Goal: Navigation & Orientation: Find specific page/section

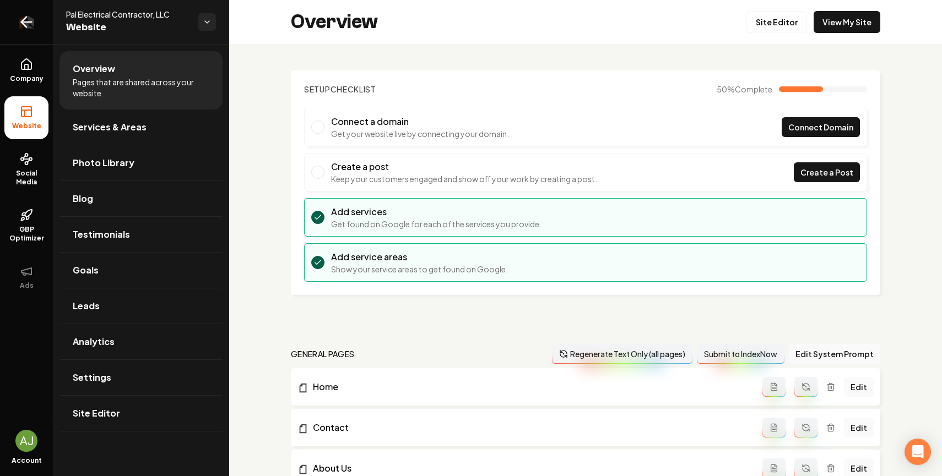
click at [14, 12] on link "Return to dashboard" at bounding box center [26, 22] width 53 height 44
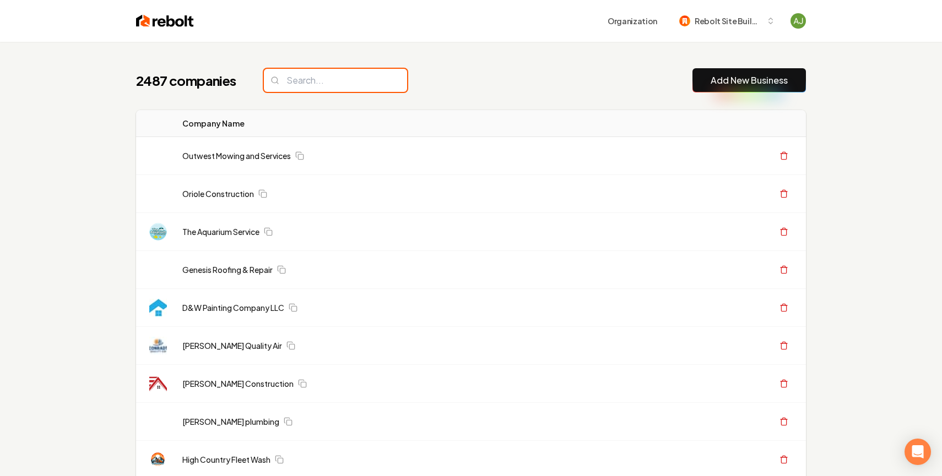
click at [318, 80] on input "search" at bounding box center [335, 80] width 143 height 23
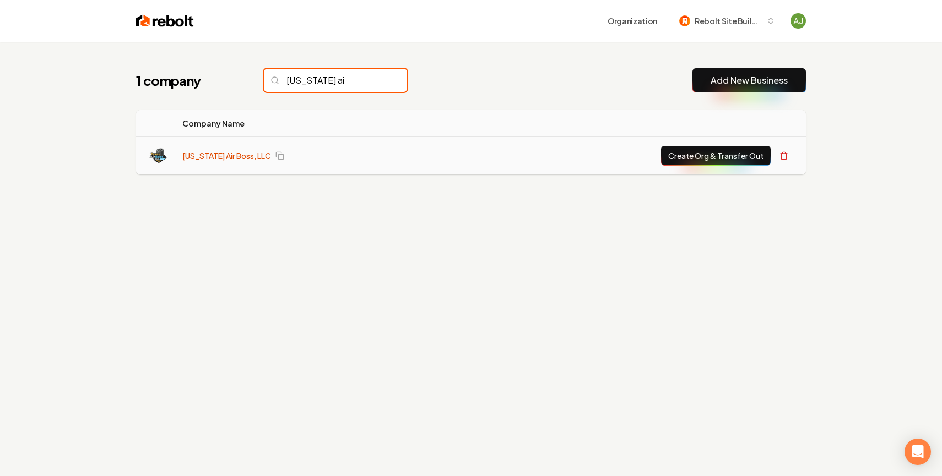
type input "[US_STATE] ai"
click at [235, 155] on link "[US_STATE] Air Boss, LLC" at bounding box center [226, 155] width 89 height 11
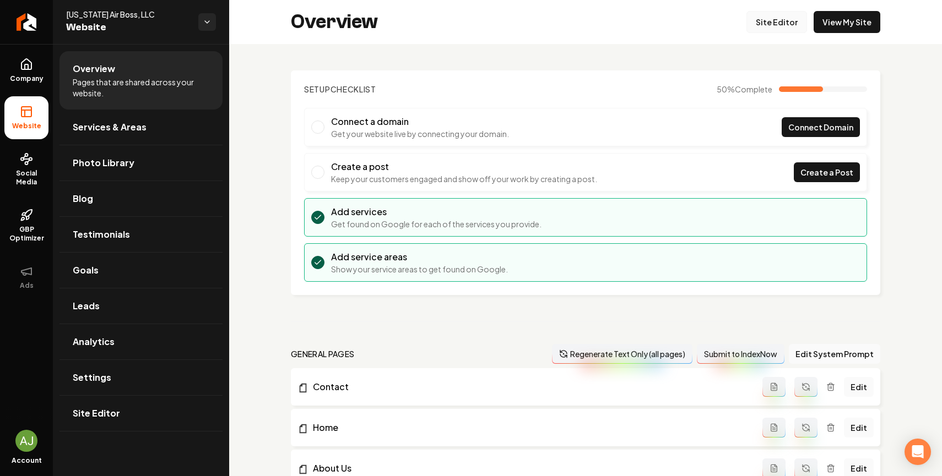
click at [792, 20] on link "Site Editor" at bounding box center [776, 22] width 61 height 22
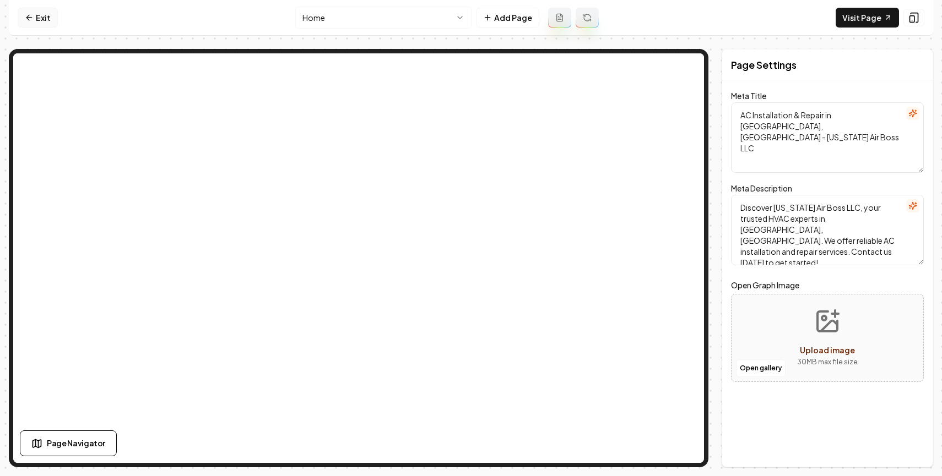
click at [27, 14] on icon at bounding box center [29, 17] width 9 height 9
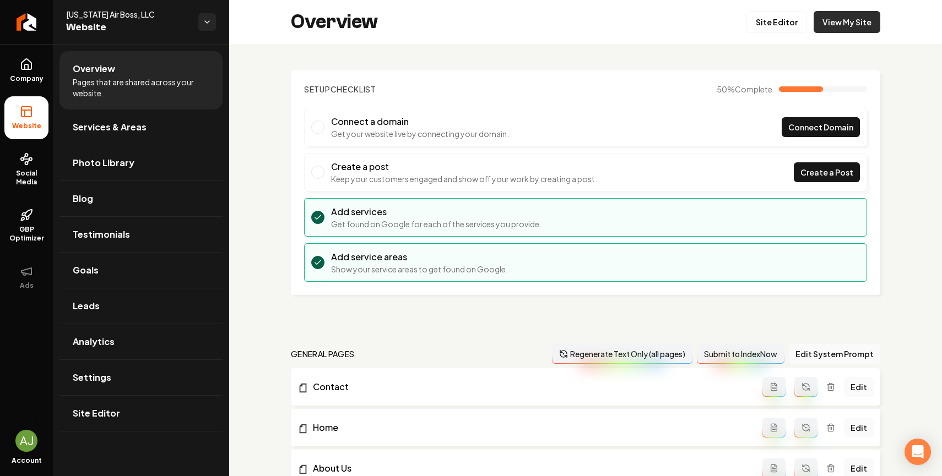
click at [835, 12] on link "View My Site" at bounding box center [847, 22] width 67 height 22
